Goal: Information Seeking & Learning: Learn about a topic

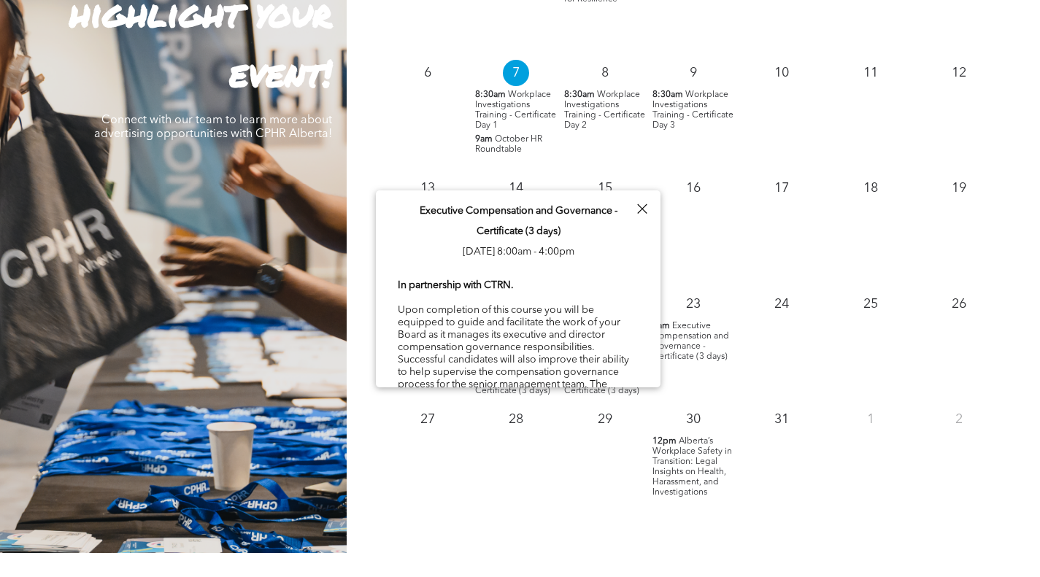
click at [643, 206] on div at bounding box center [642, 209] width 20 height 20
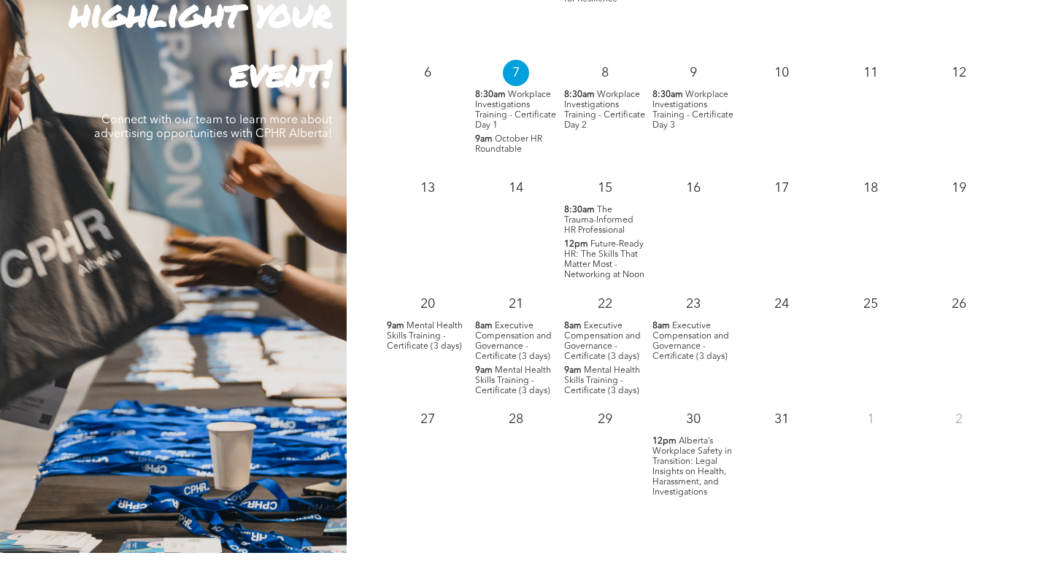
click at [514, 333] on span "Executive Compensation and Governance - Certificate (3 days)" at bounding box center [513, 341] width 77 height 39
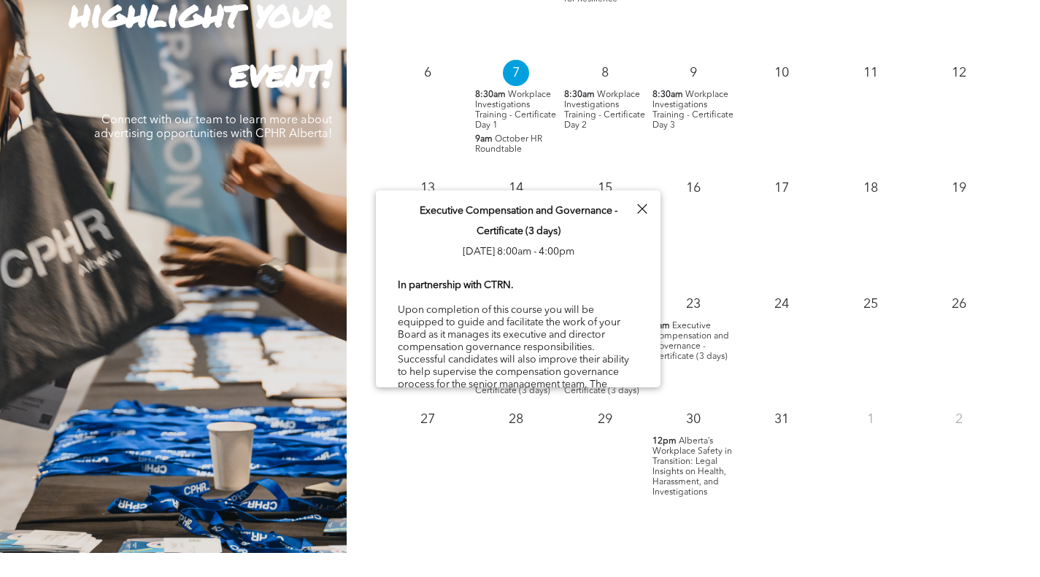
scroll to position [1240, 0]
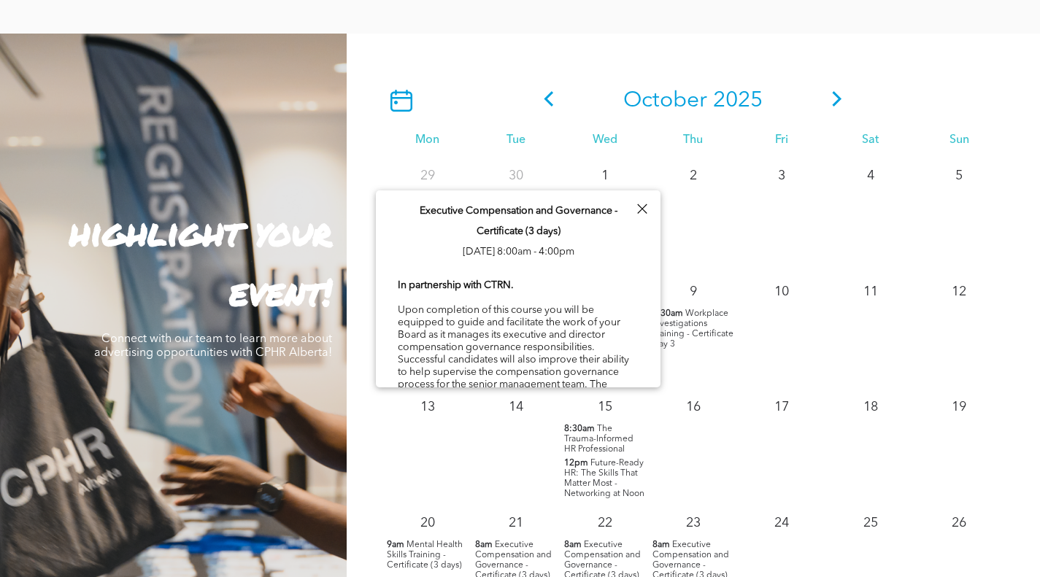
click at [643, 207] on div at bounding box center [642, 209] width 20 height 20
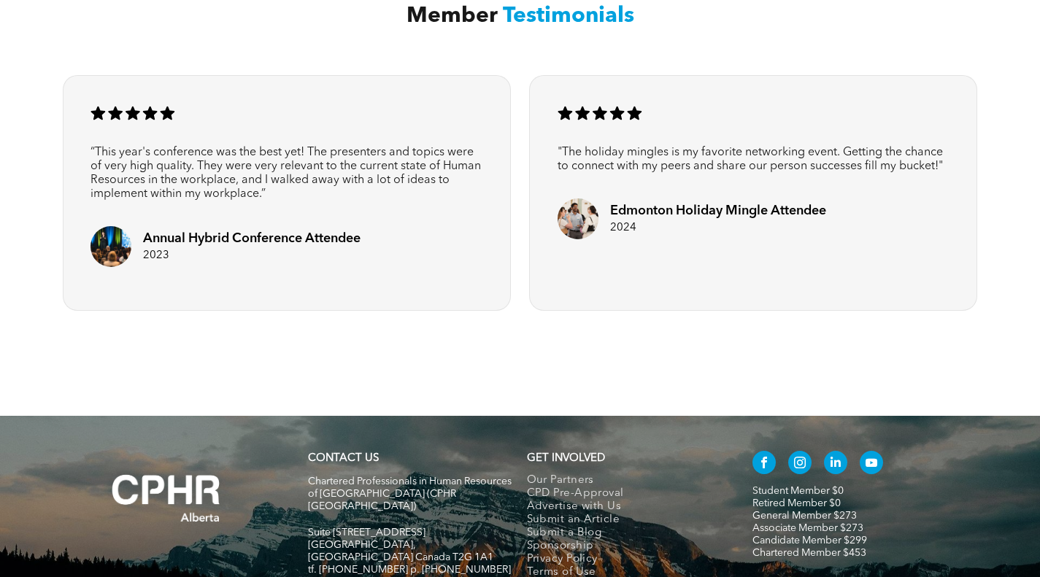
scroll to position [2243, 0]
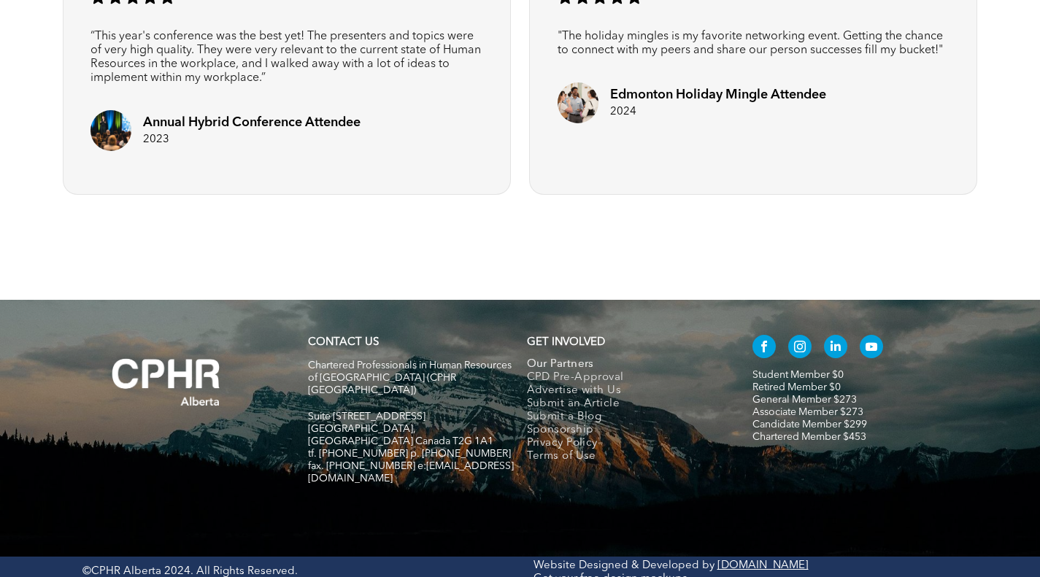
click at [561, 364] on span "Our Partners" at bounding box center [560, 364] width 67 height 13
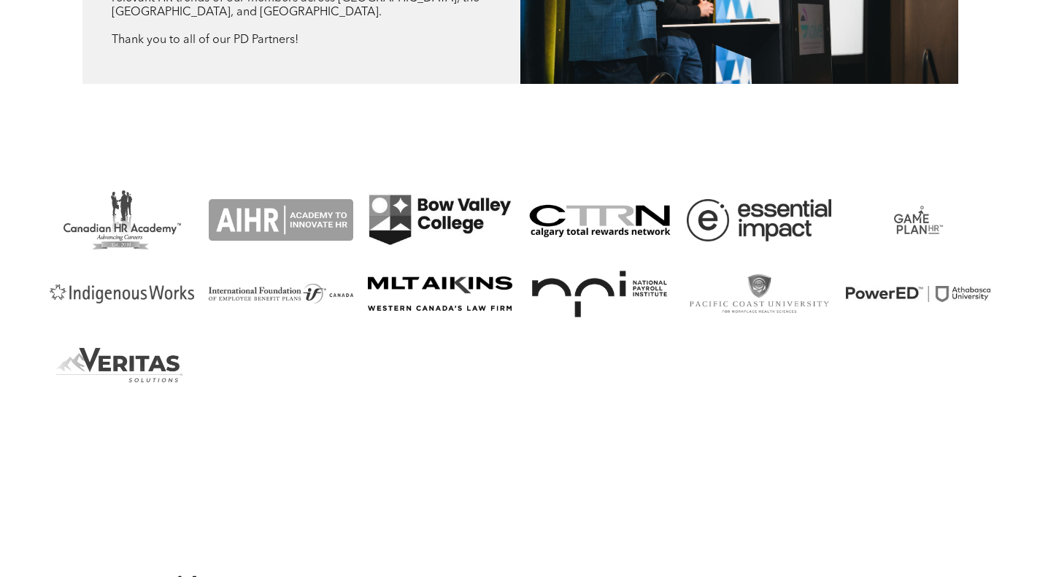
scroll to position [1548, 0]
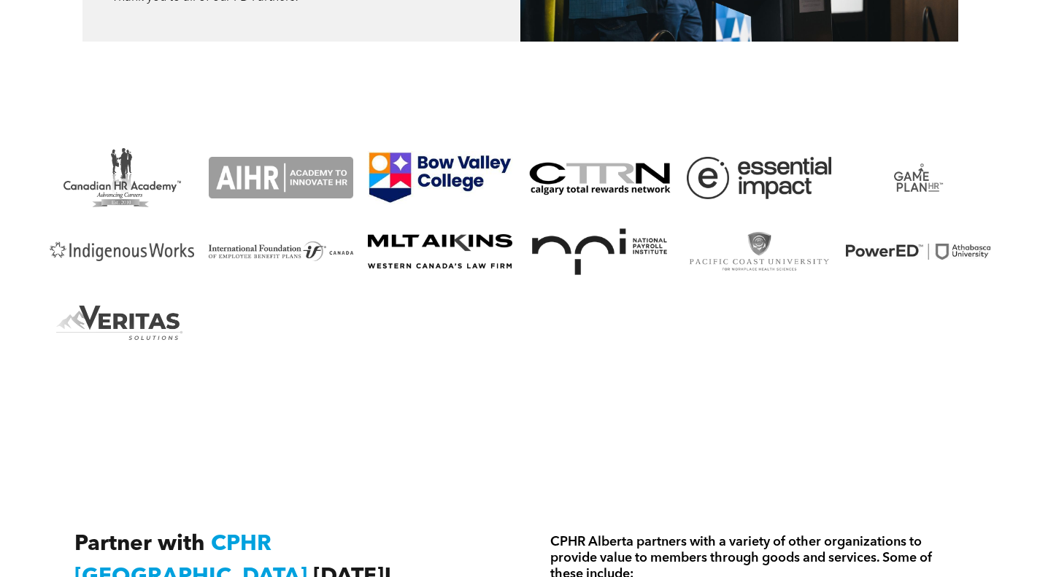
click at [431, 178] on link "A logo for bow valley college with a shield on a white background" at bounding box center [440, 177] width 144 height 59
